Goal: Task Accomplishment & Management: Complete application form

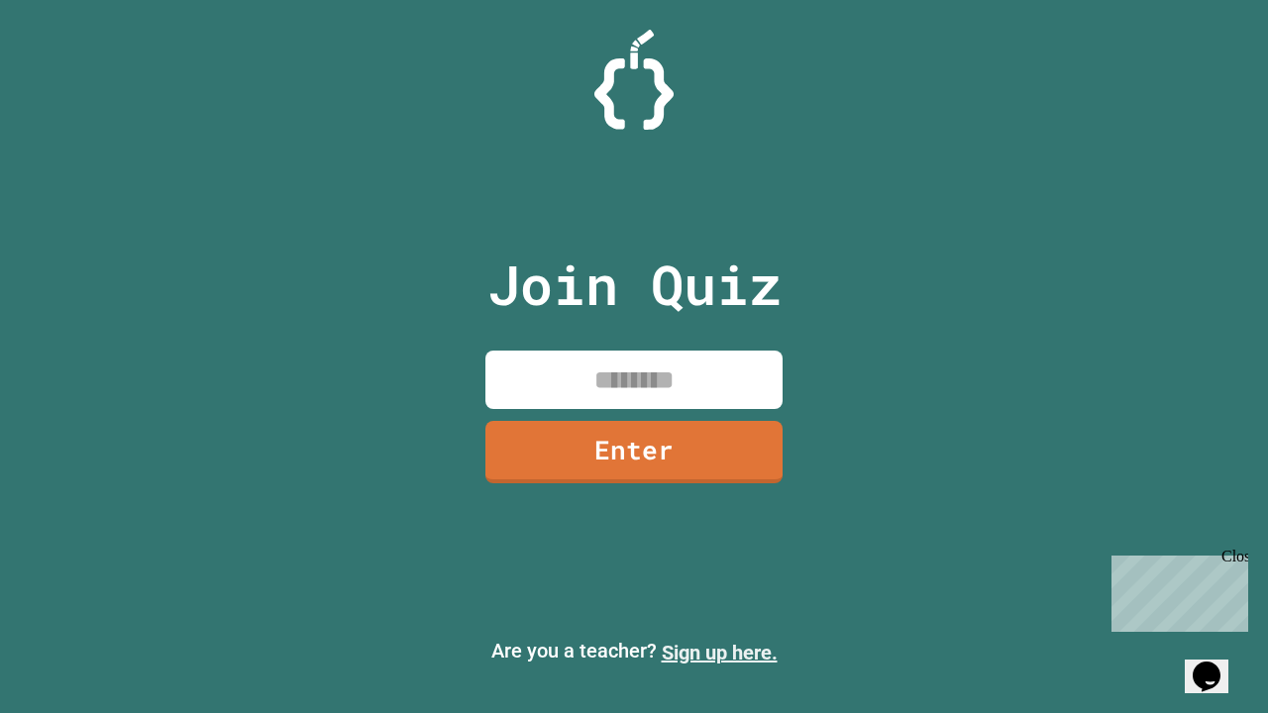
click at [719, 653] on link "Sign up here." at bounding box center [720, 653] width 116 height 24
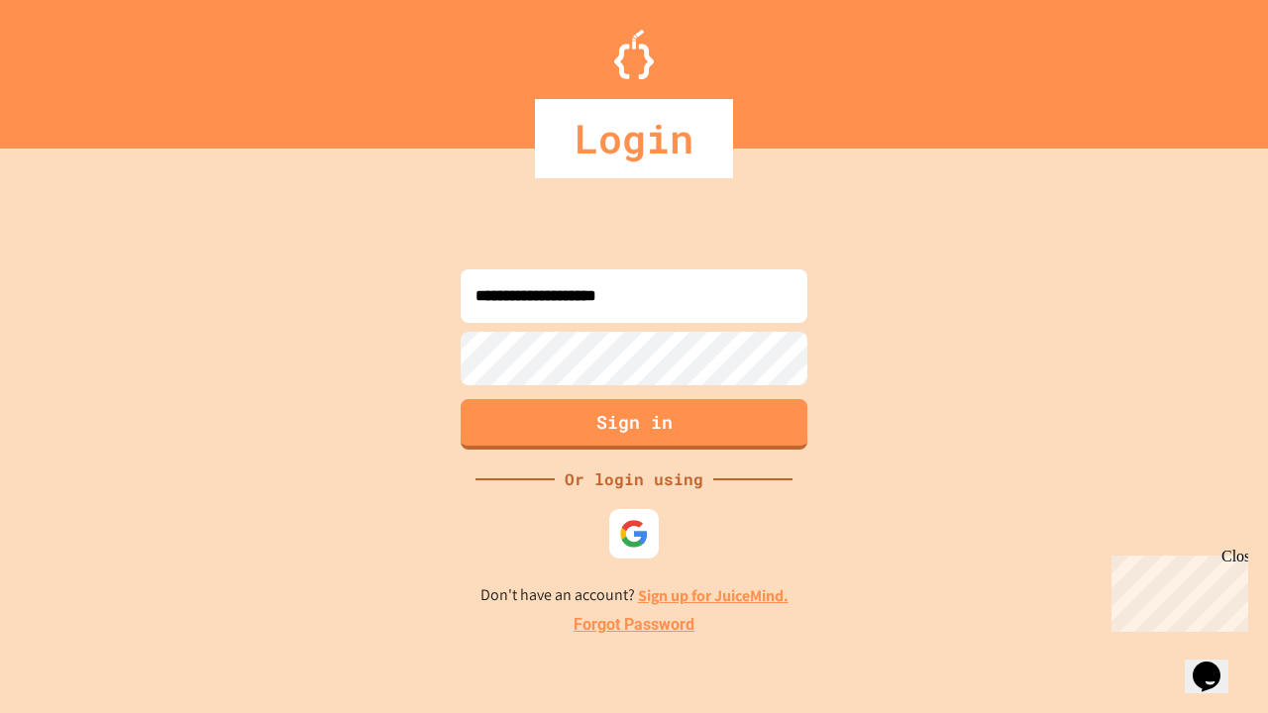
type input "**********"
